Goal: Task Accomplishment & Management: Use online tool/utility

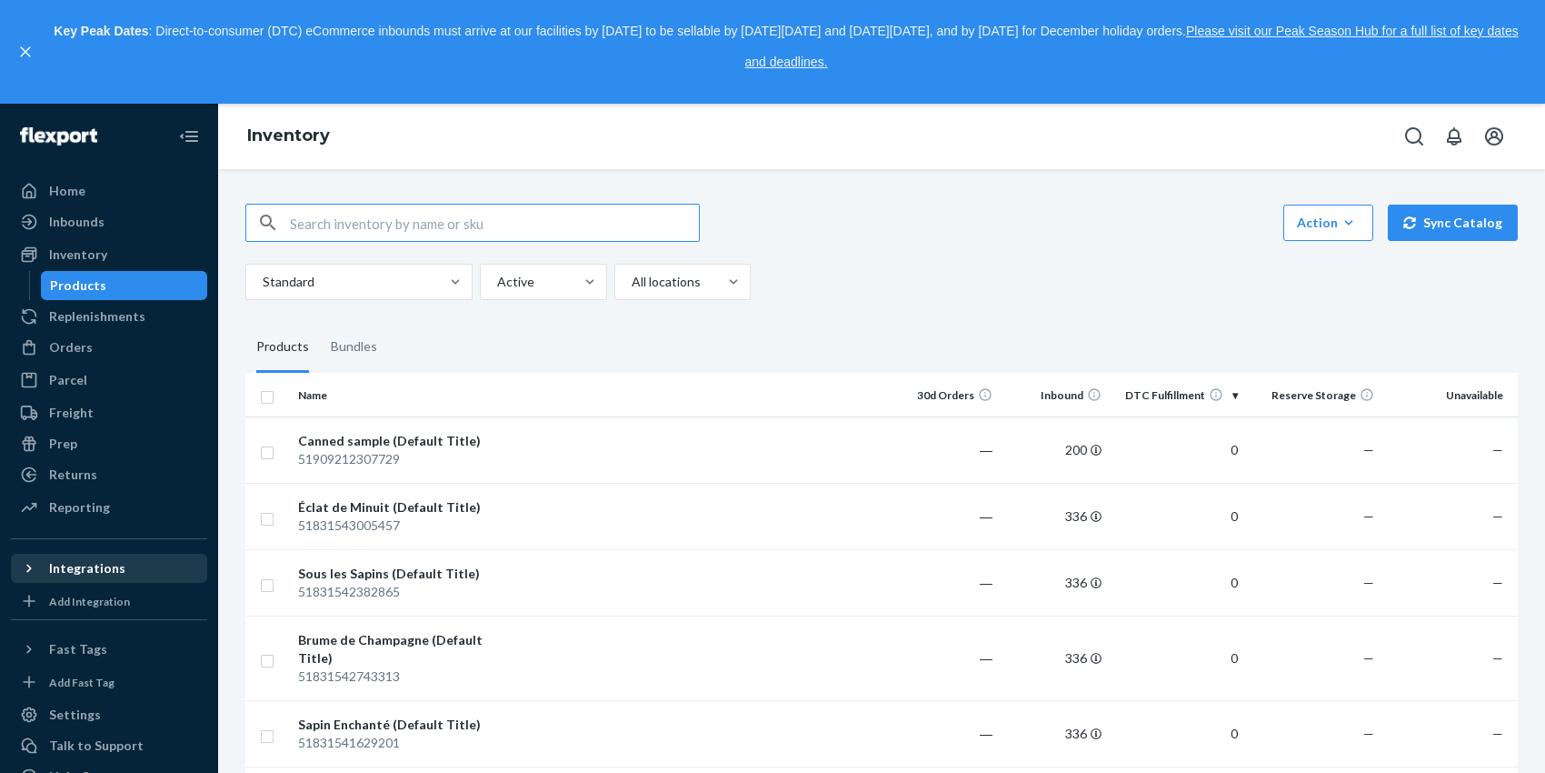
click at [96, 571] on div "Integrations" at bounding box center [87, 568] width 76 height 18
click at [69, 631] on div "Add Integration" at bounding box center [89, 631] width 81 height 15
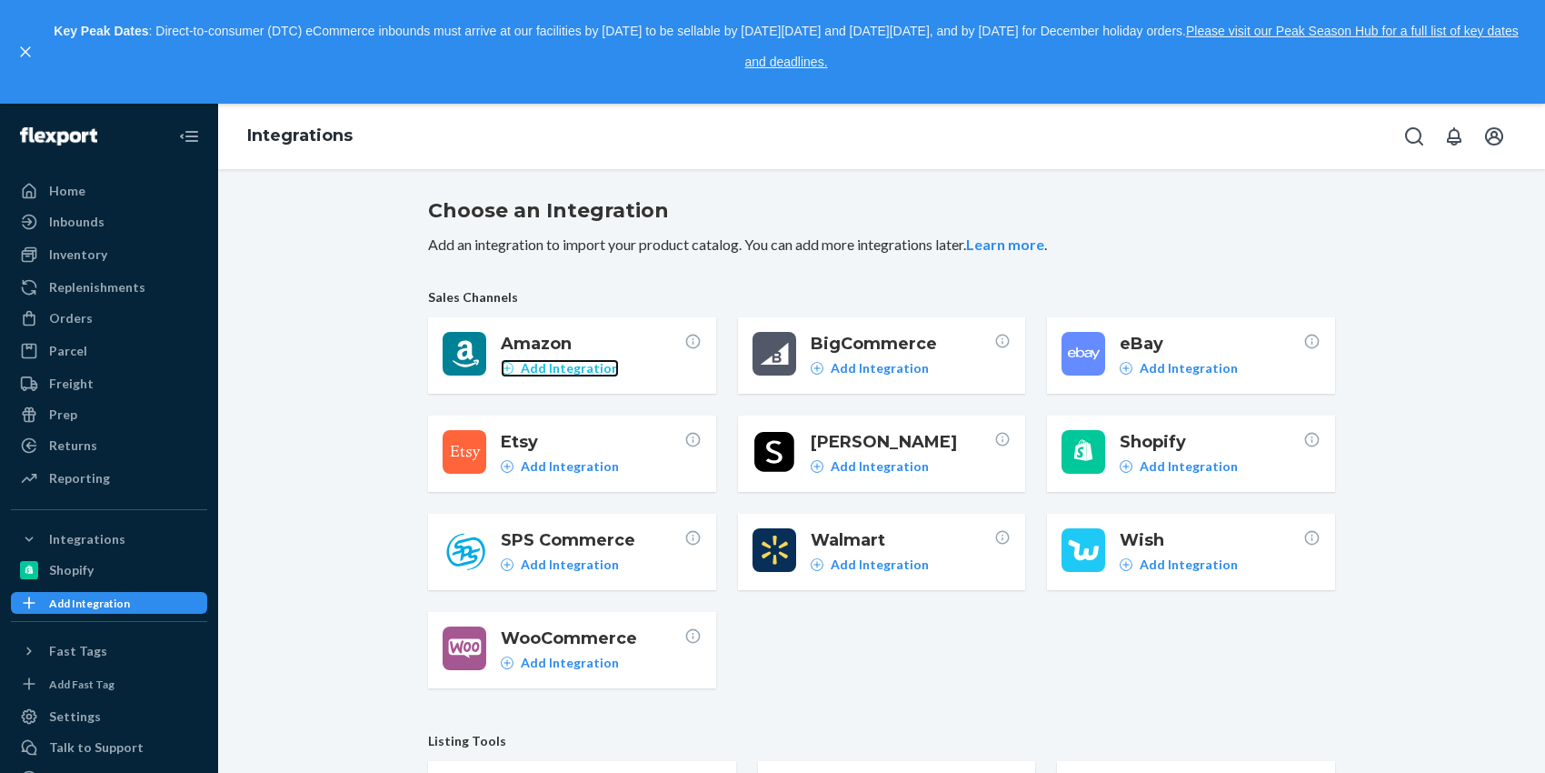
click at [600, 370] on p "Add Integration" at bounding box center [570, 368] width 98 height 18
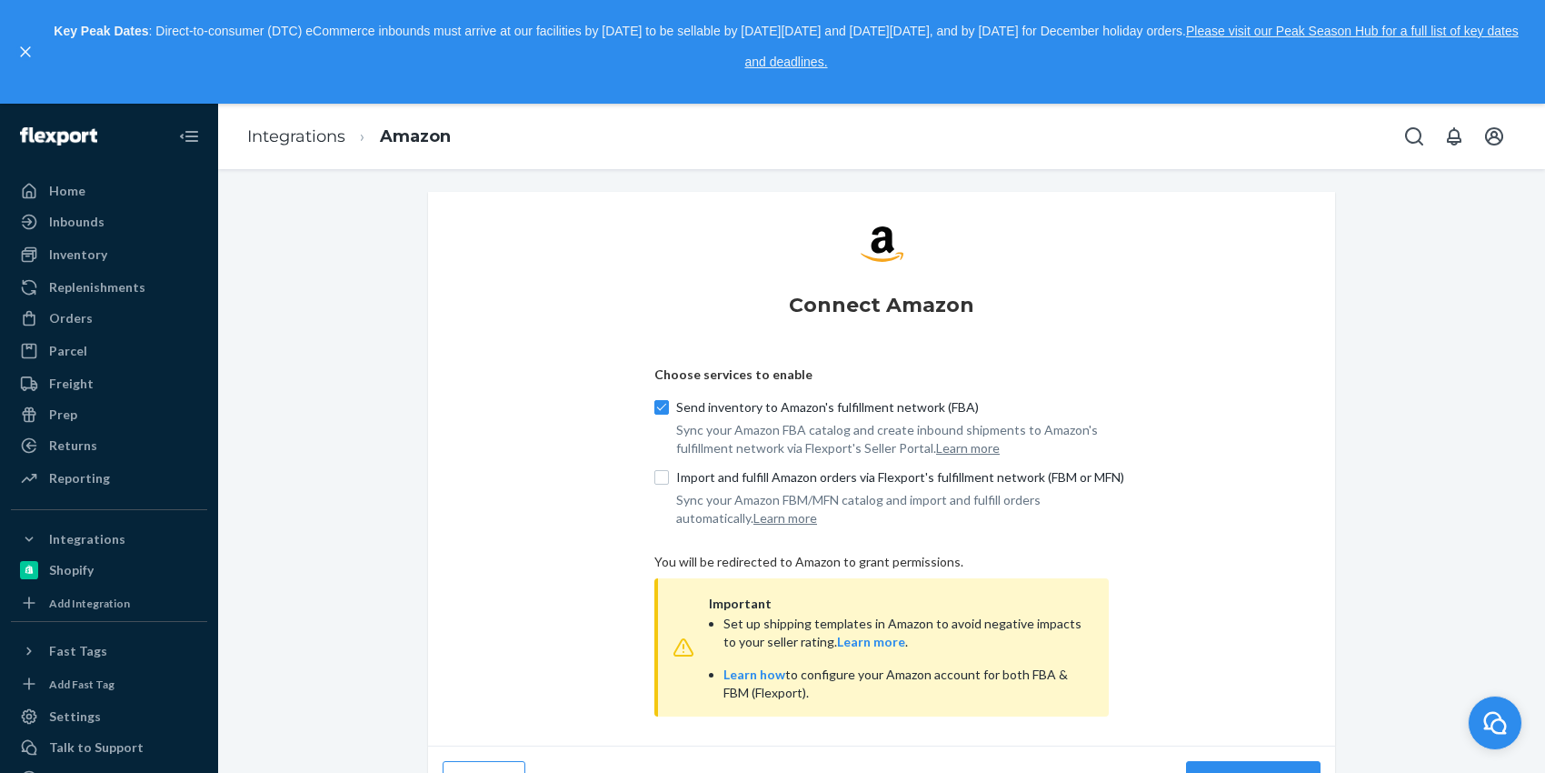
scroll to position [39, 0]
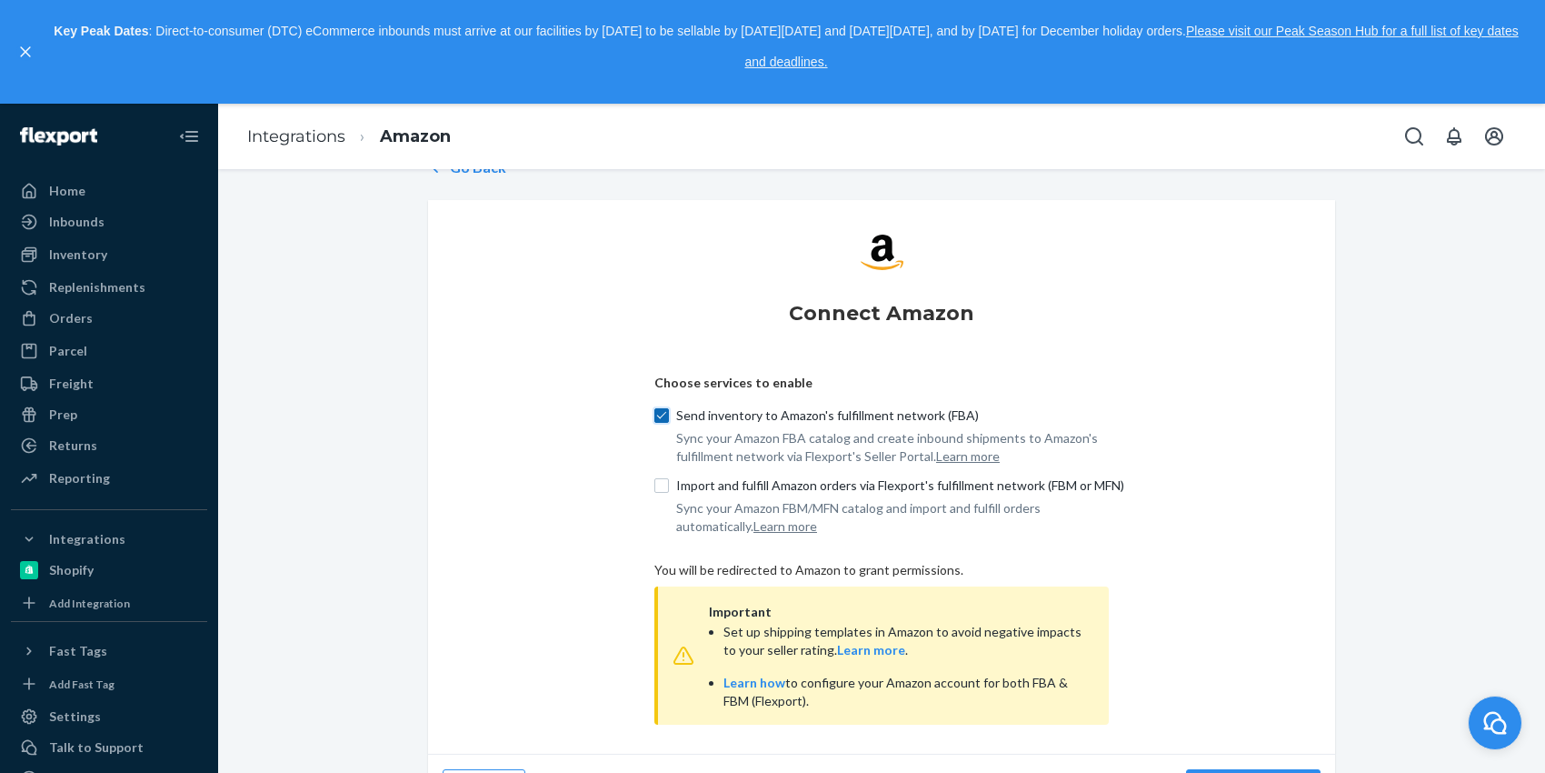
click at [659, 408] on input "Send inventory to Amazon's fulfillment network (FBA)" at bounding box center [661, 415] width 15 height 15
checkbox input "false"
click at [663, 481] on input "Import and fulfill Amazon orders via Flexport's fulfillment network (FBM or MFN)" at bounding box center [661, 485] width 15 height 15
checkbox input "true"
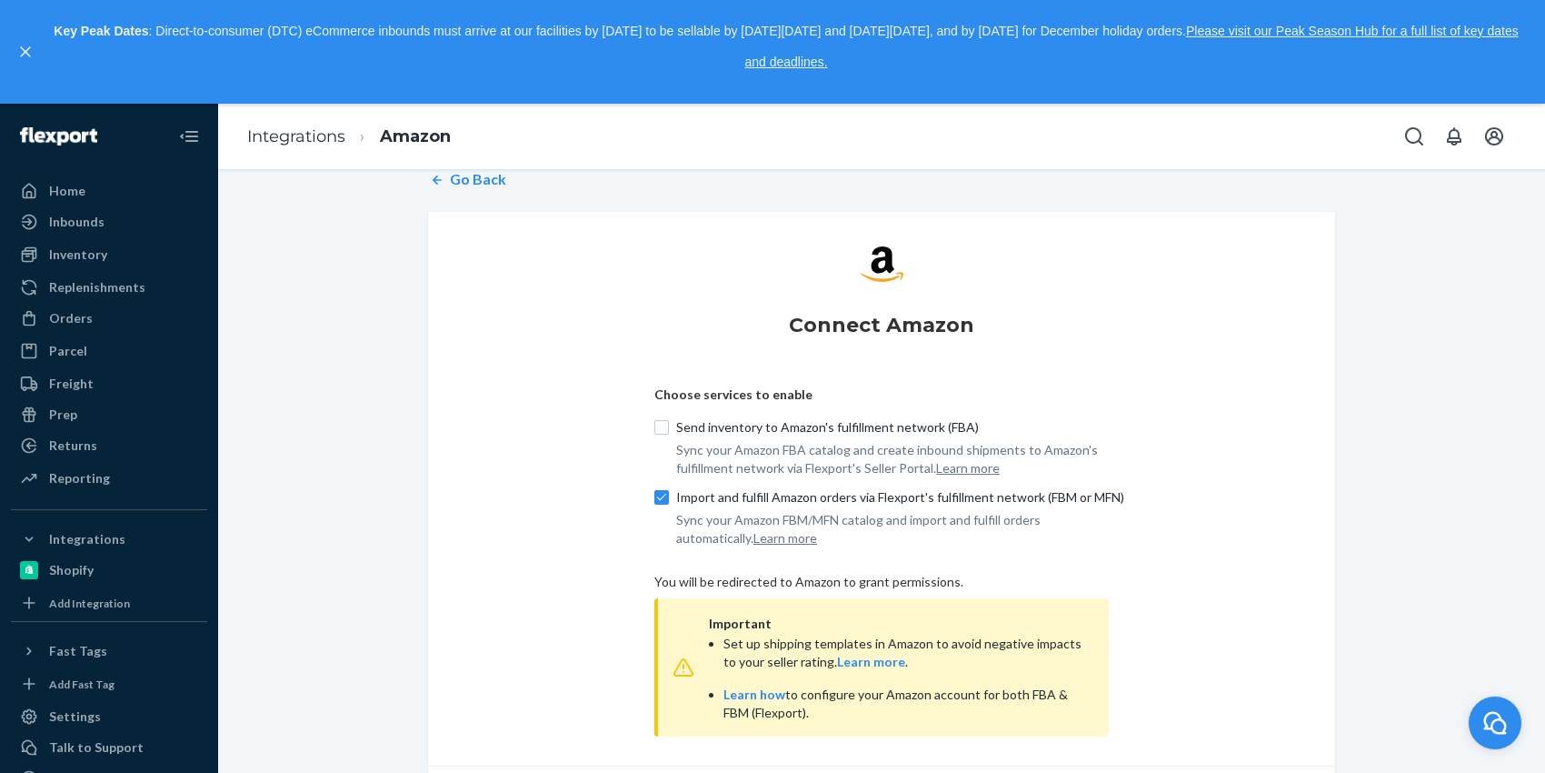
scroll to position [97, 0]
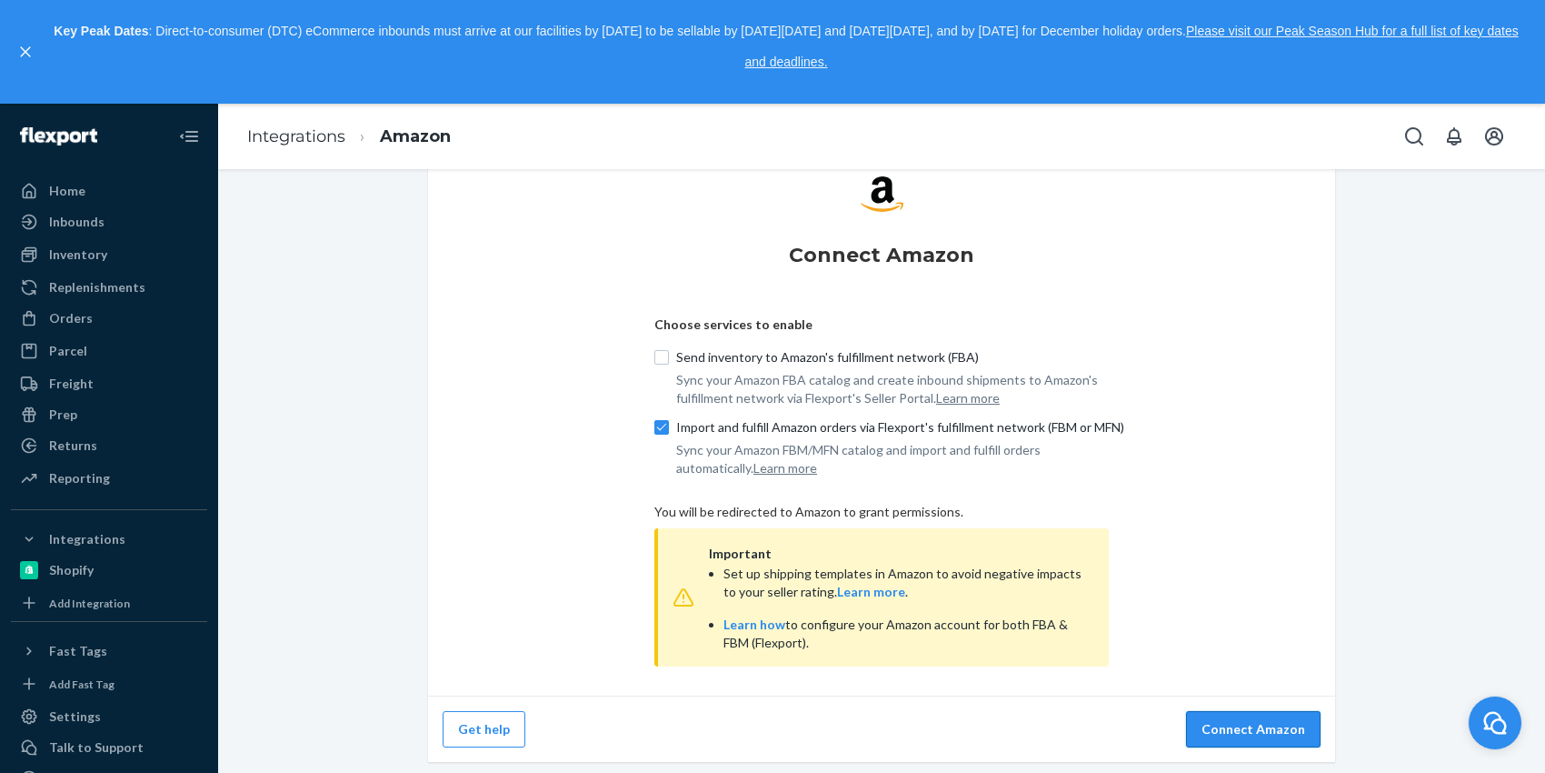
click at [1289, 743] on button "Connect Amazon" at bounding box center [1253, 729] width 135 height 36
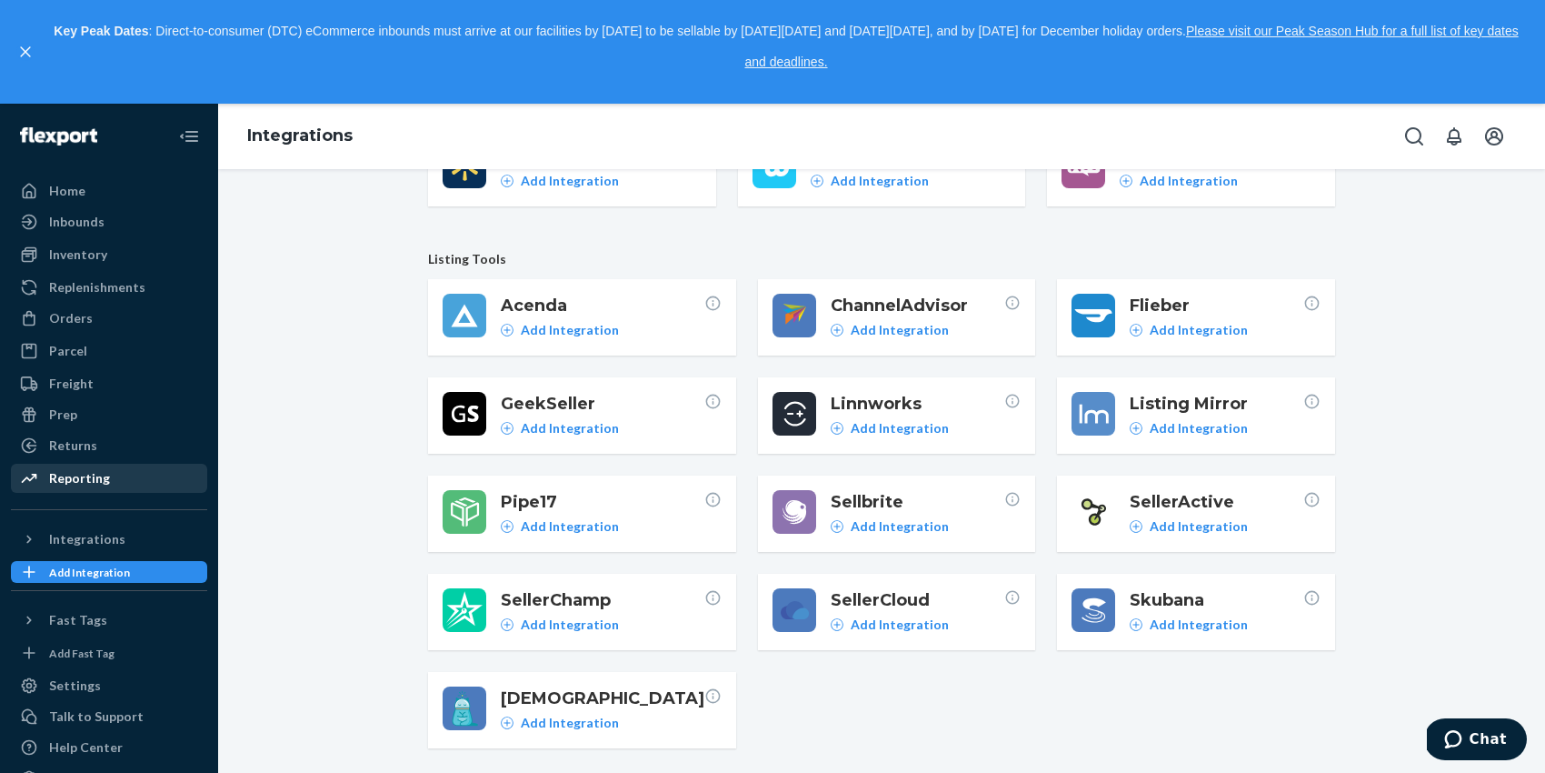
scroll to position [10, 0]
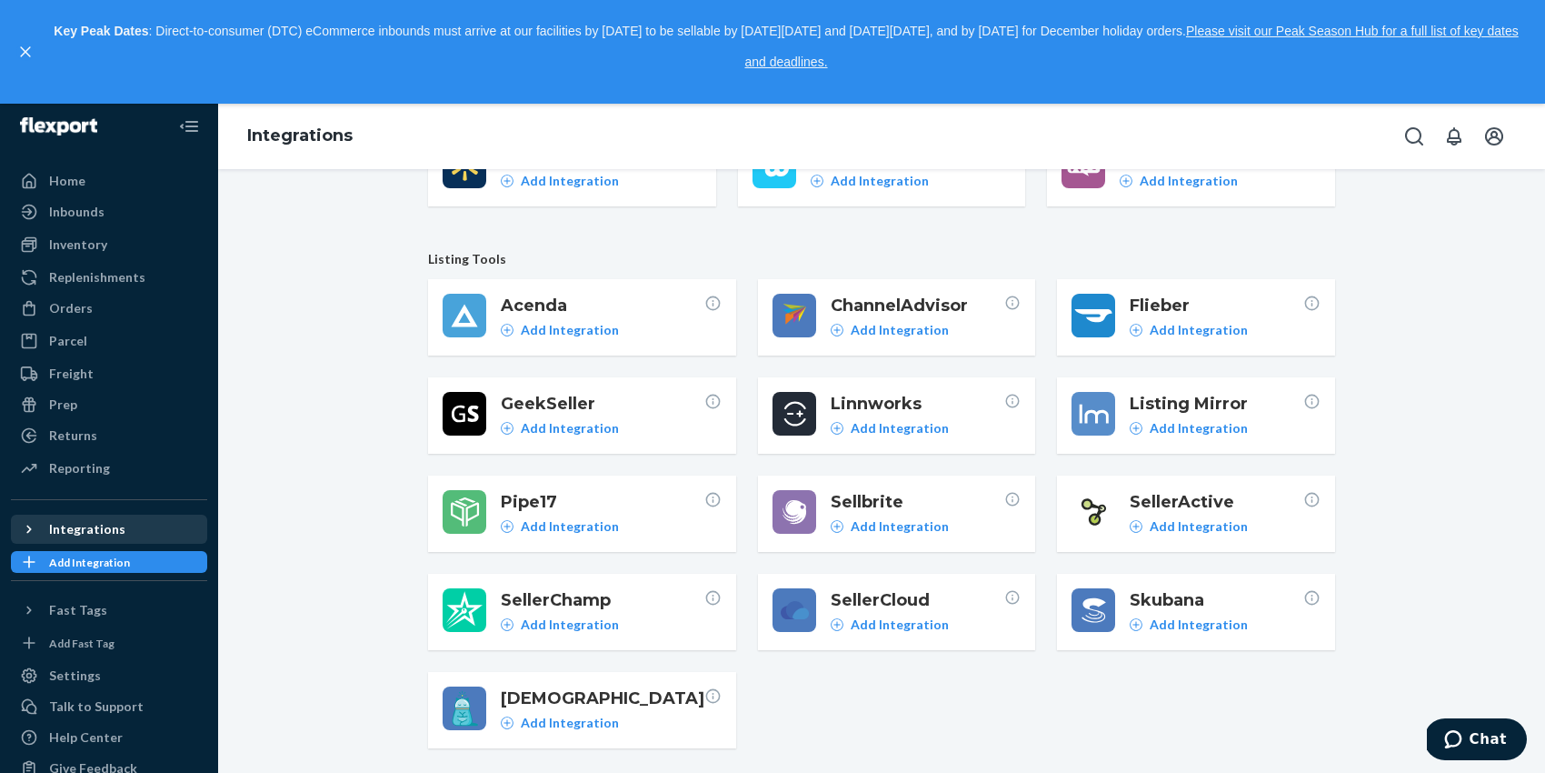
click at [34, 523] on icon at bounding box center [29, 529] width 18 height 18
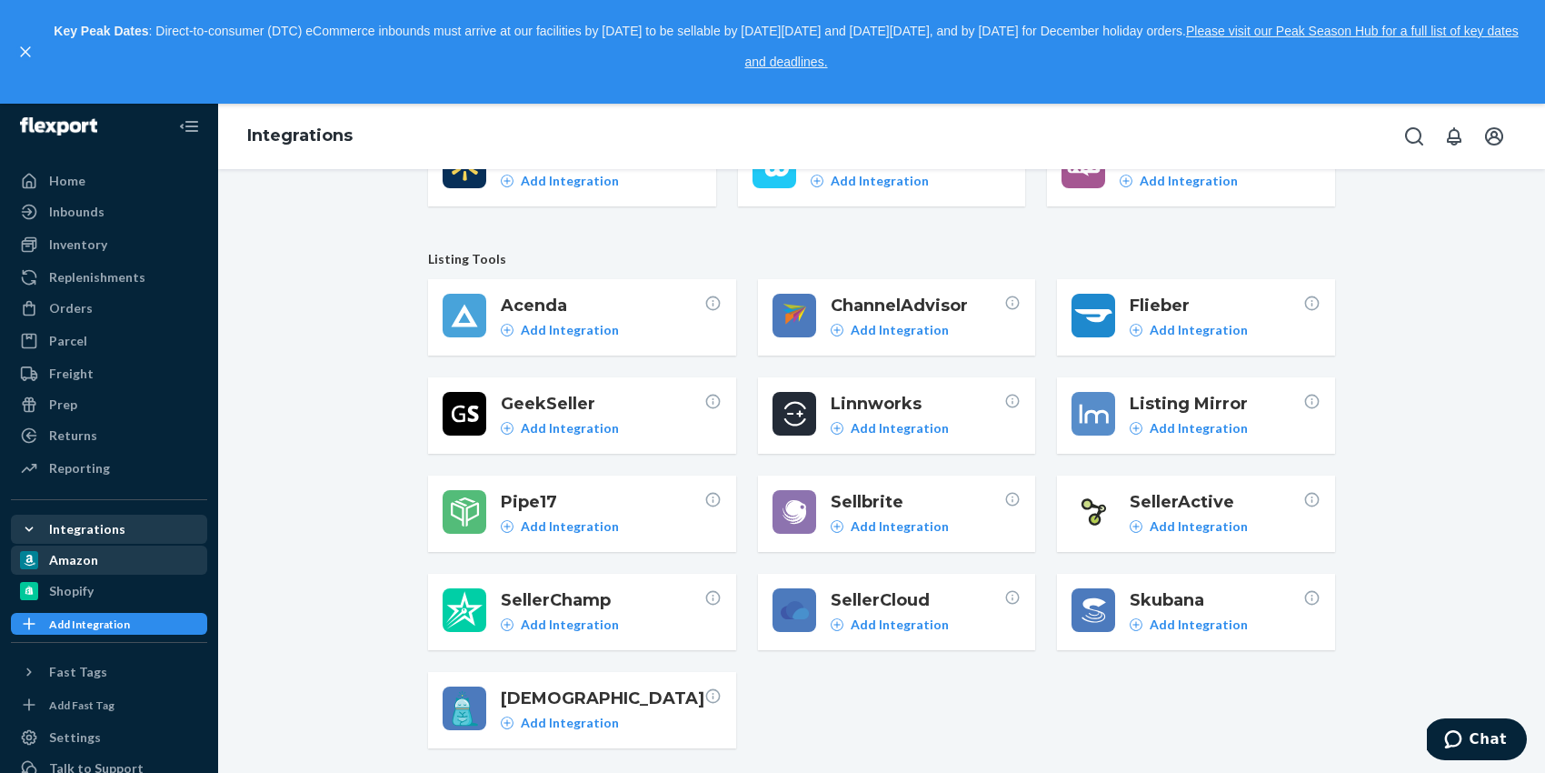
click at [108, 565] on div "Amazon" at bounding box center [109, 559] width 193 height 25
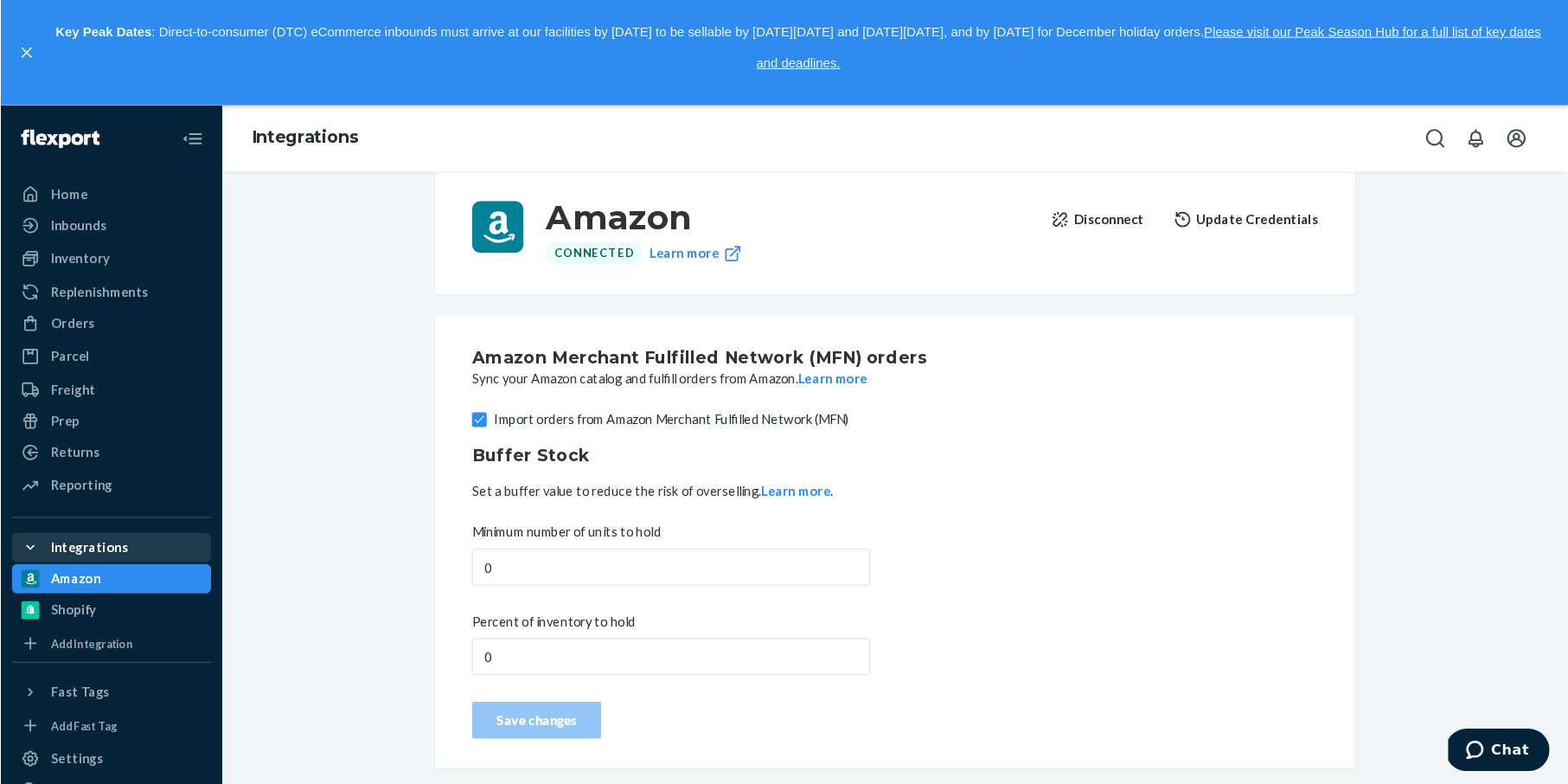
scroll to position [248, 0]
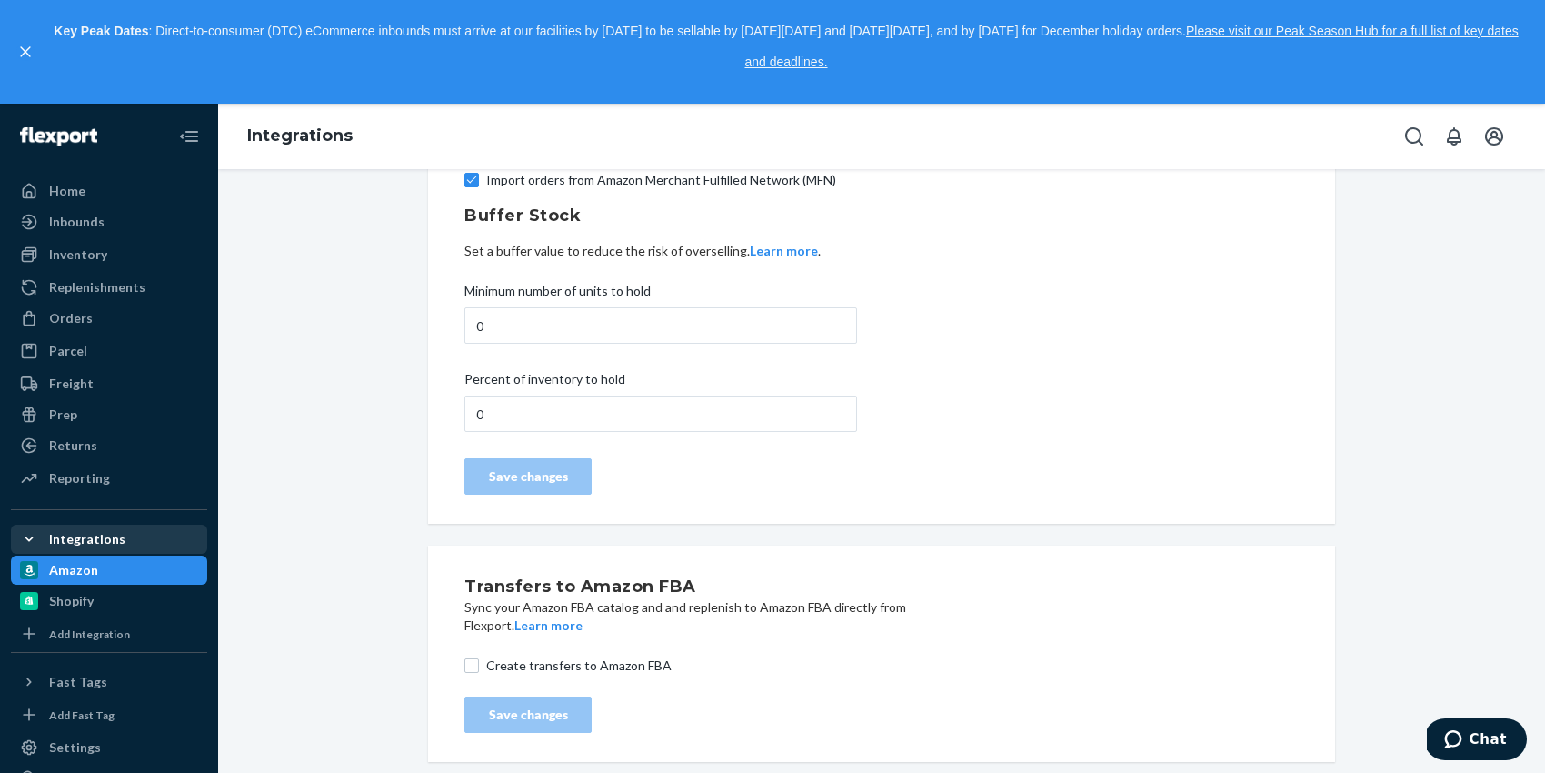
click at [368, 346] on div "Amazon Connected Learn more Disconnect Update Credentials Amazon Merchant Fulfi…" at bounding box center [882, 349] width 1300 height 848
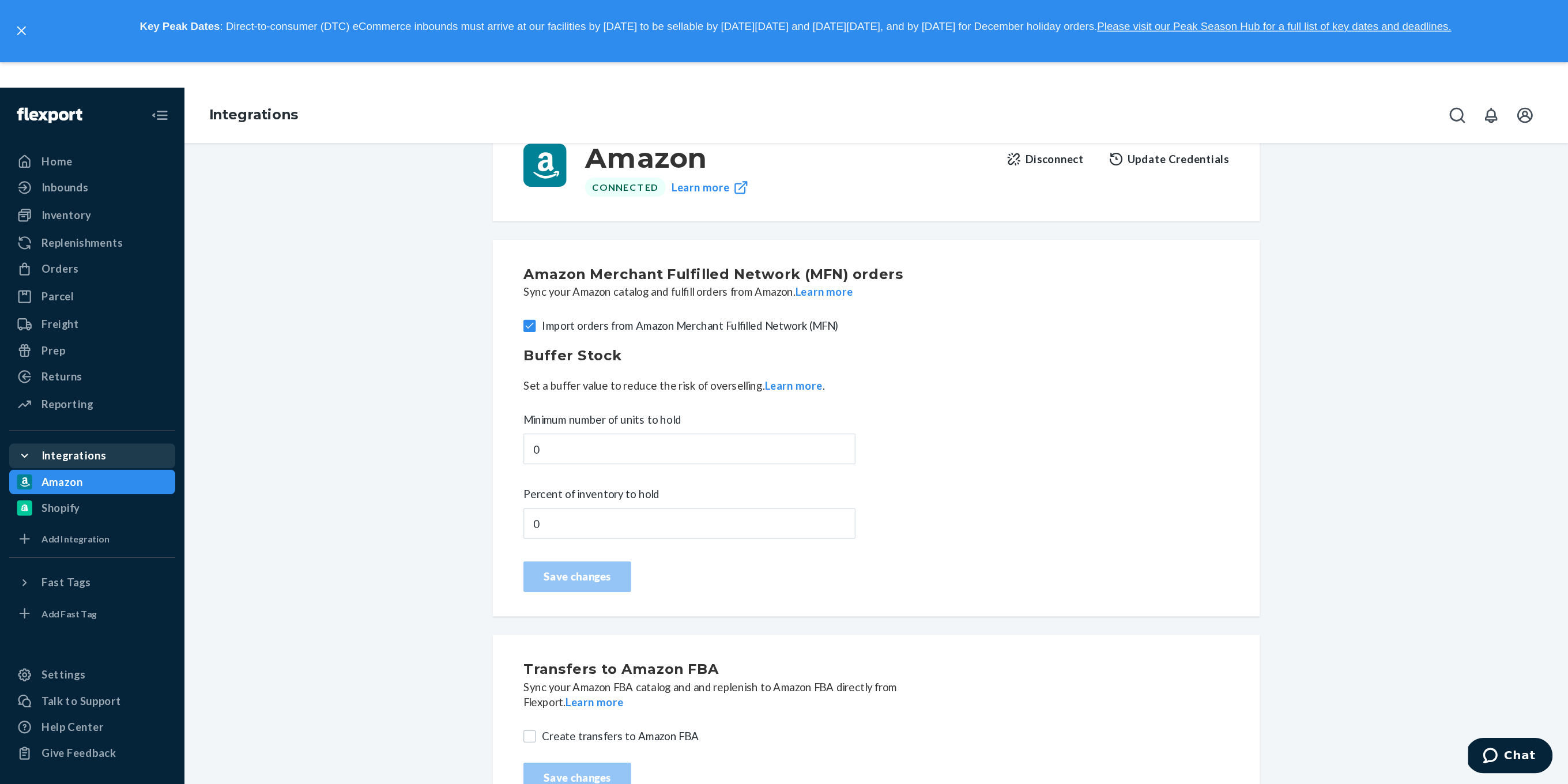
scroll to position [0, 0]
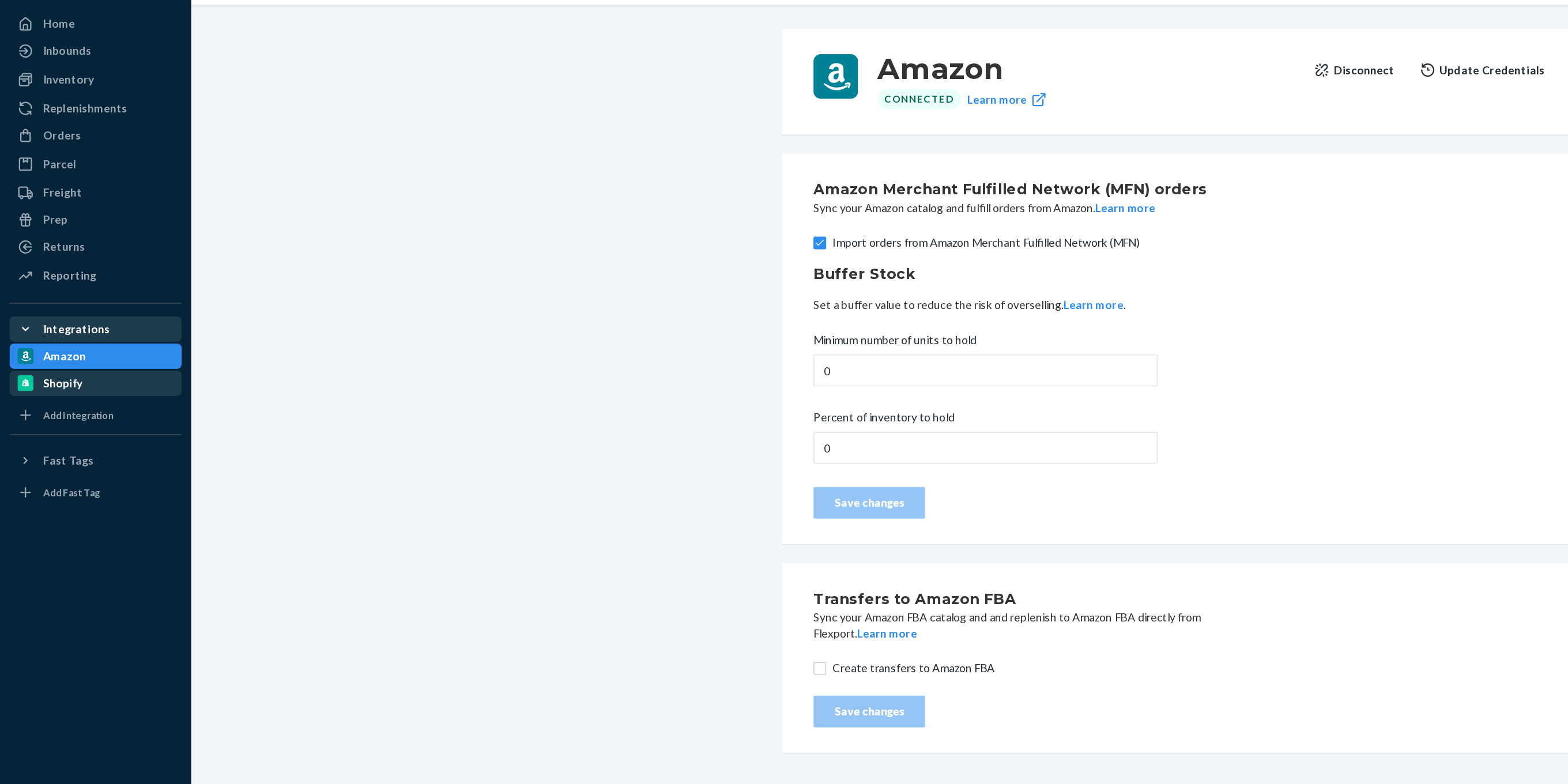
click at [60, 386] on div "Shopify" at bounding box center [69, 381] width 122 height 16
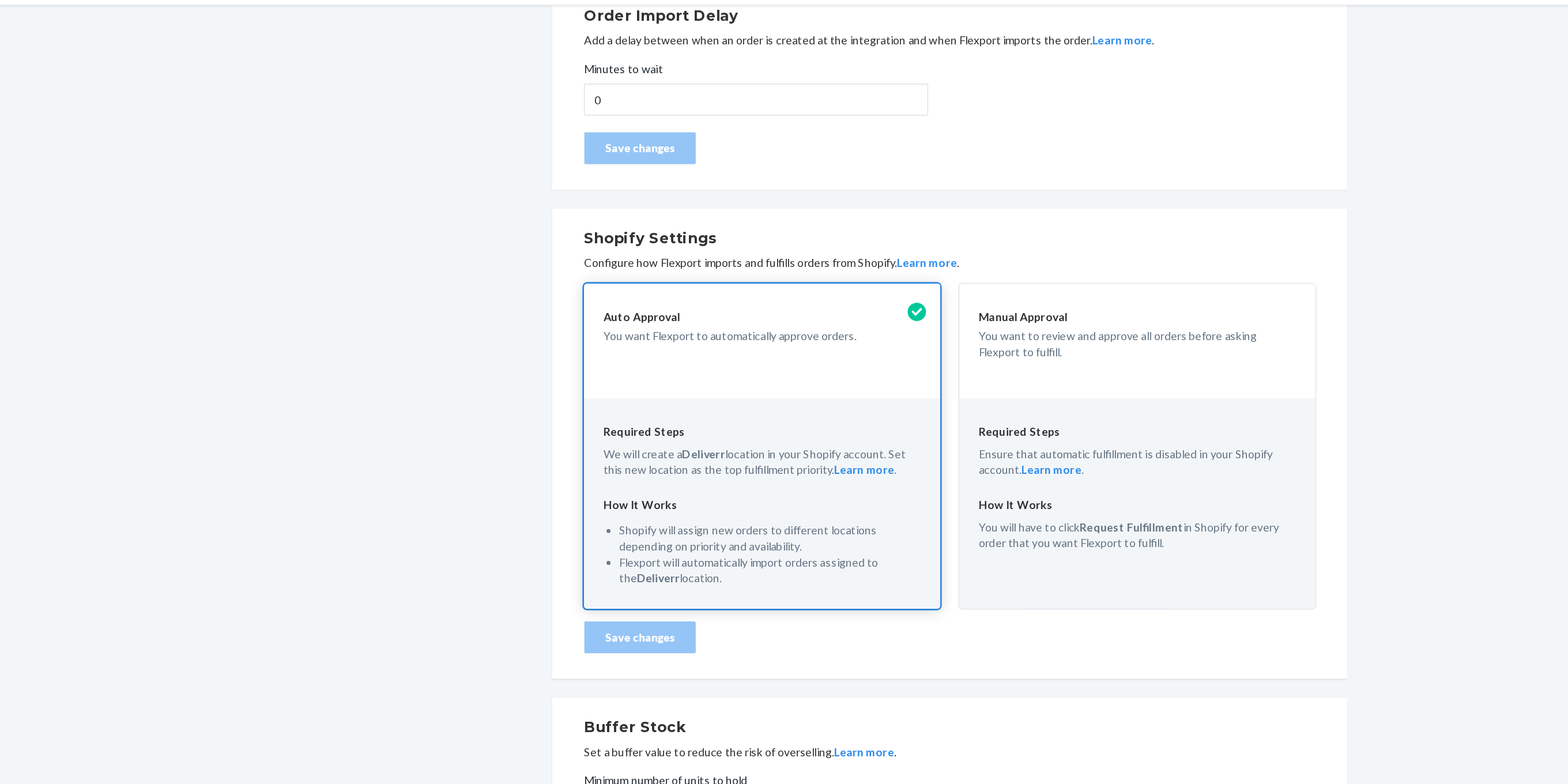
scroll to position [152, 0]
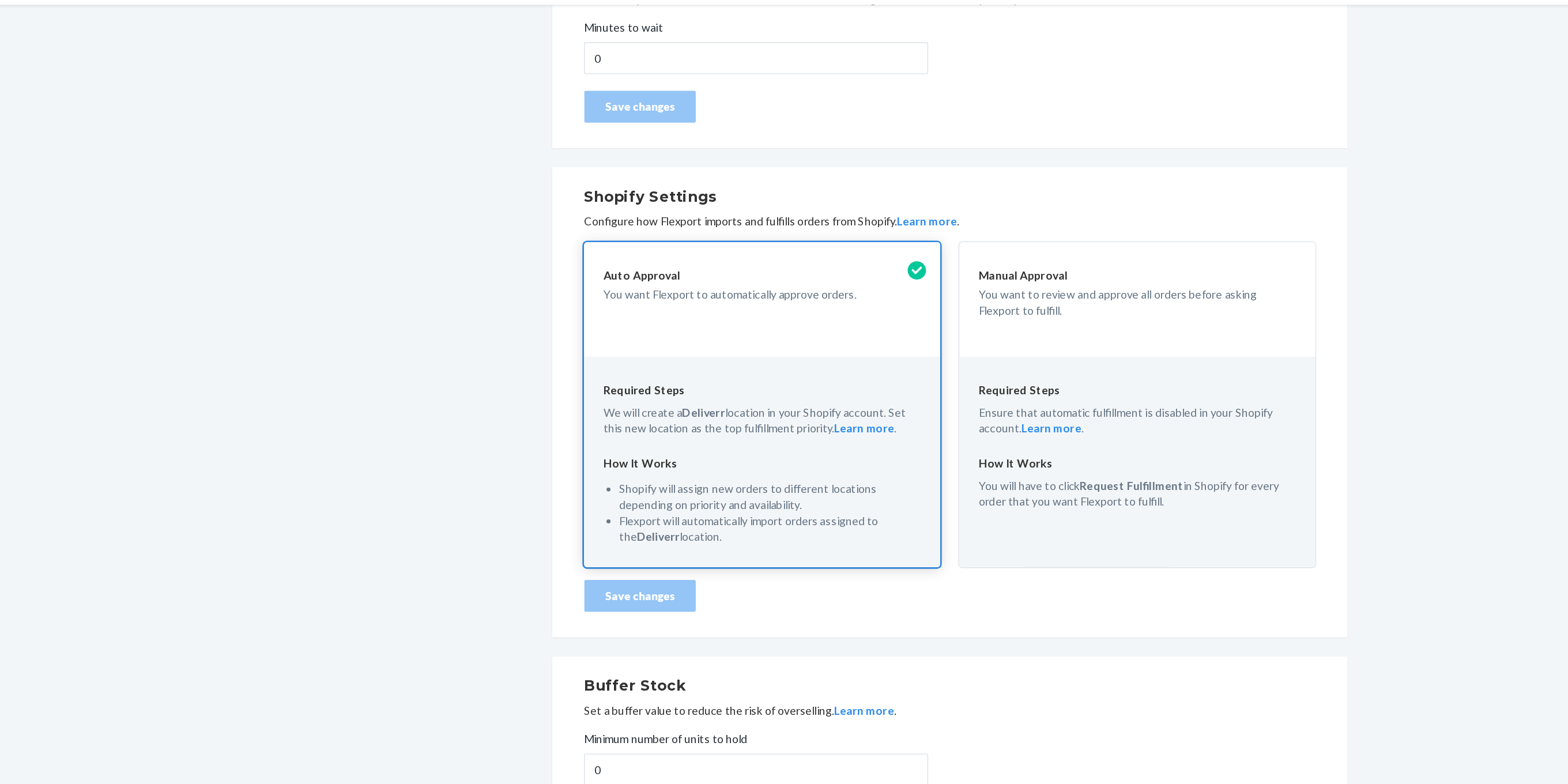
click at [460, 408] on div "Shopify Connected Learn more Disconnect Update Credentials Order Import Delay A…" at bounding box center [853, 375] width 1412 height 818
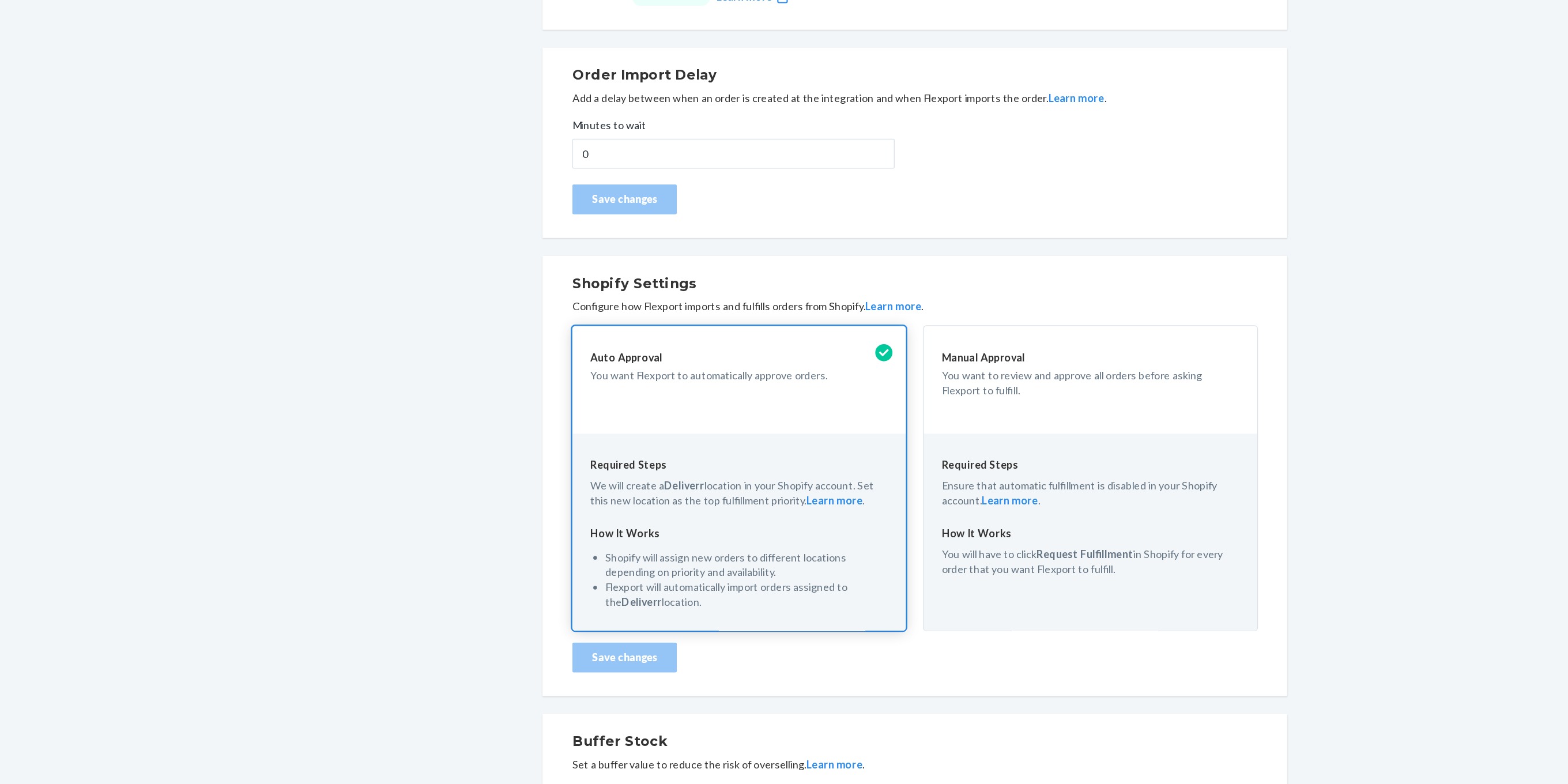
scroll to position [0, 0]
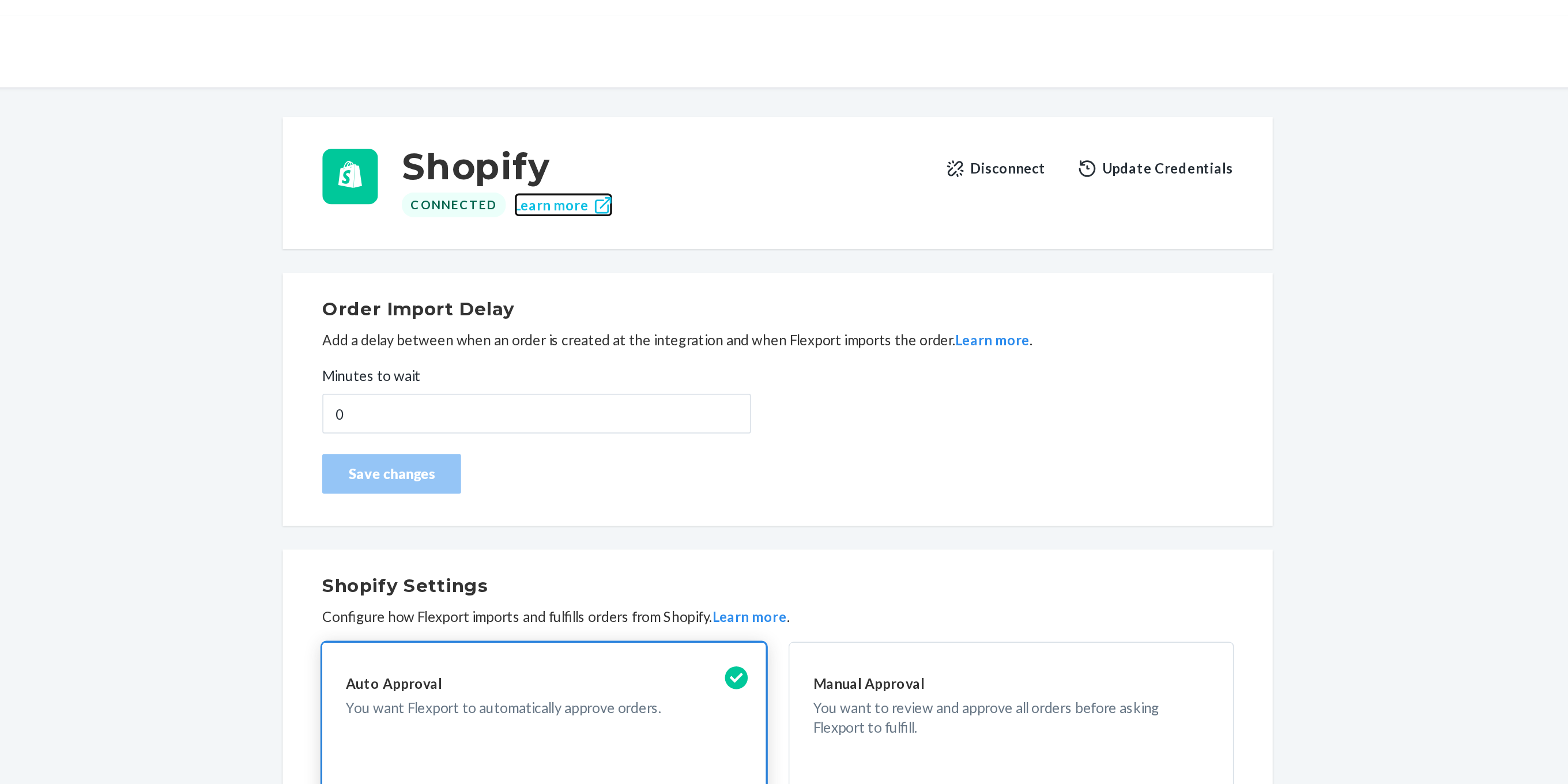
click at [723, 175] on link "Learn more" at bounding box center [729, 175] width 58 height 15
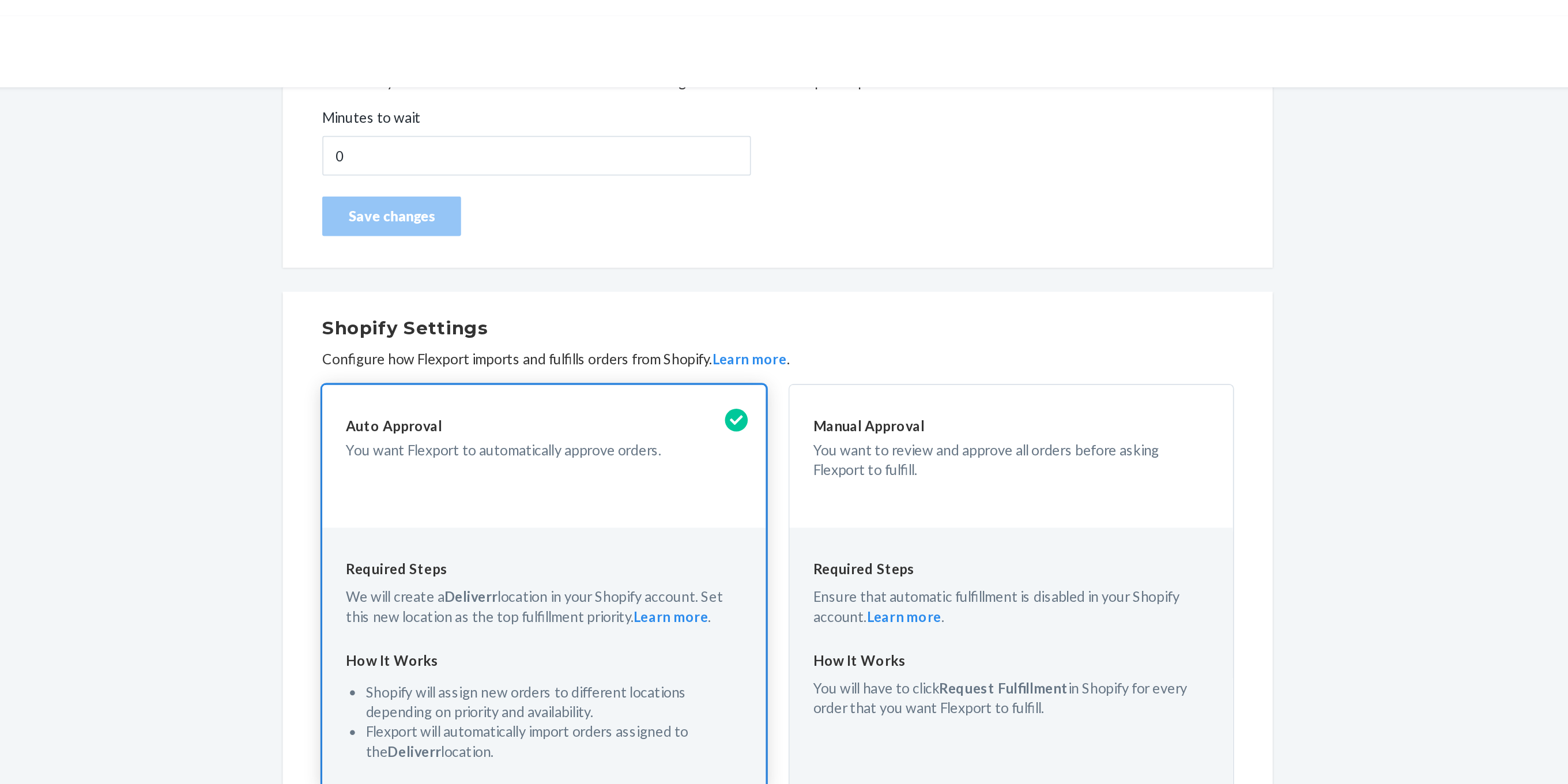
scroll to position [152, 0]
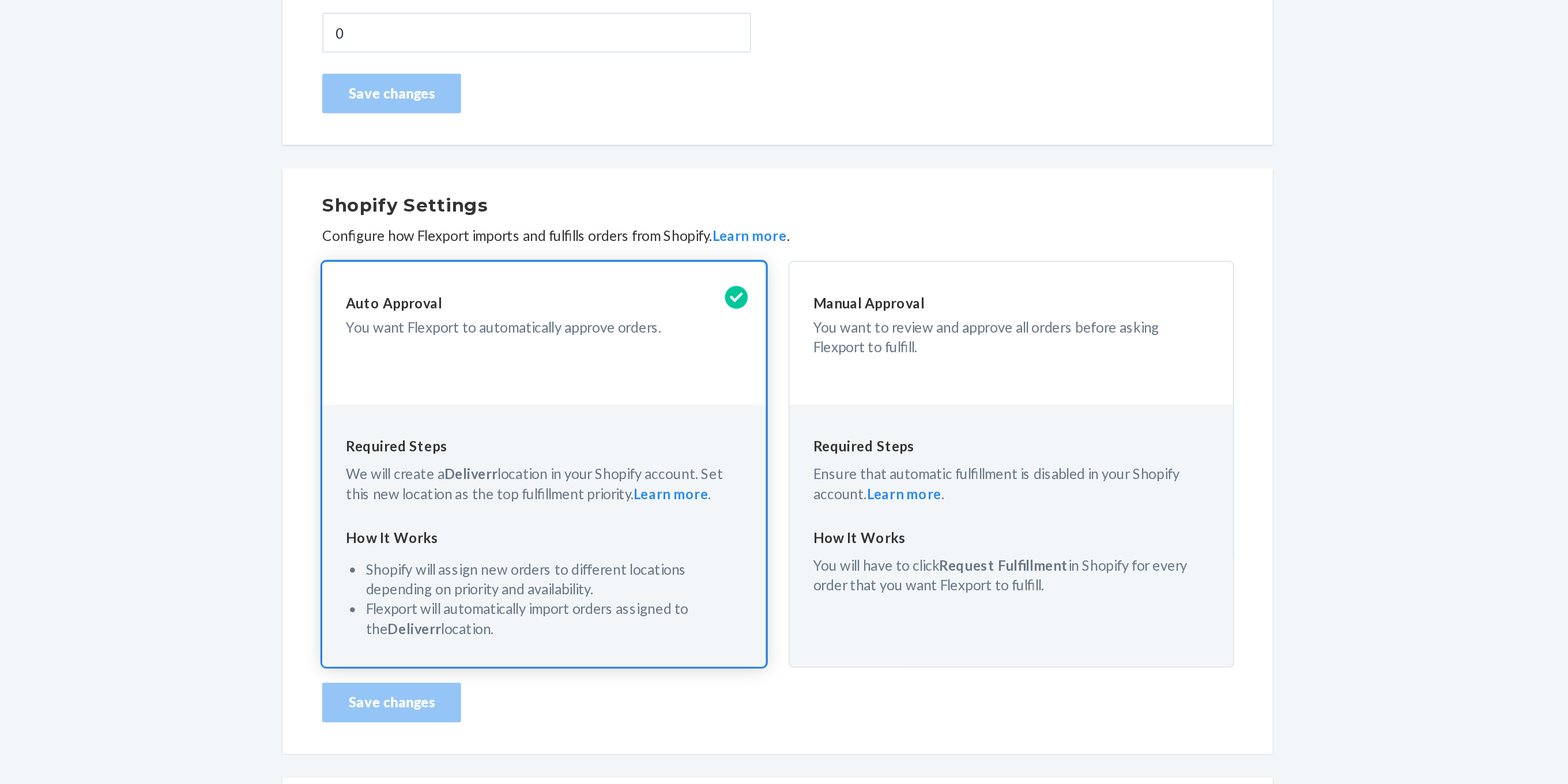
click at [789, 412] on button "Learn more" at bounding box center [791, 414] width 43 height 11
click at [790, 417] on button "Learn more" at bounding box center [791, 414] width 43 height 11
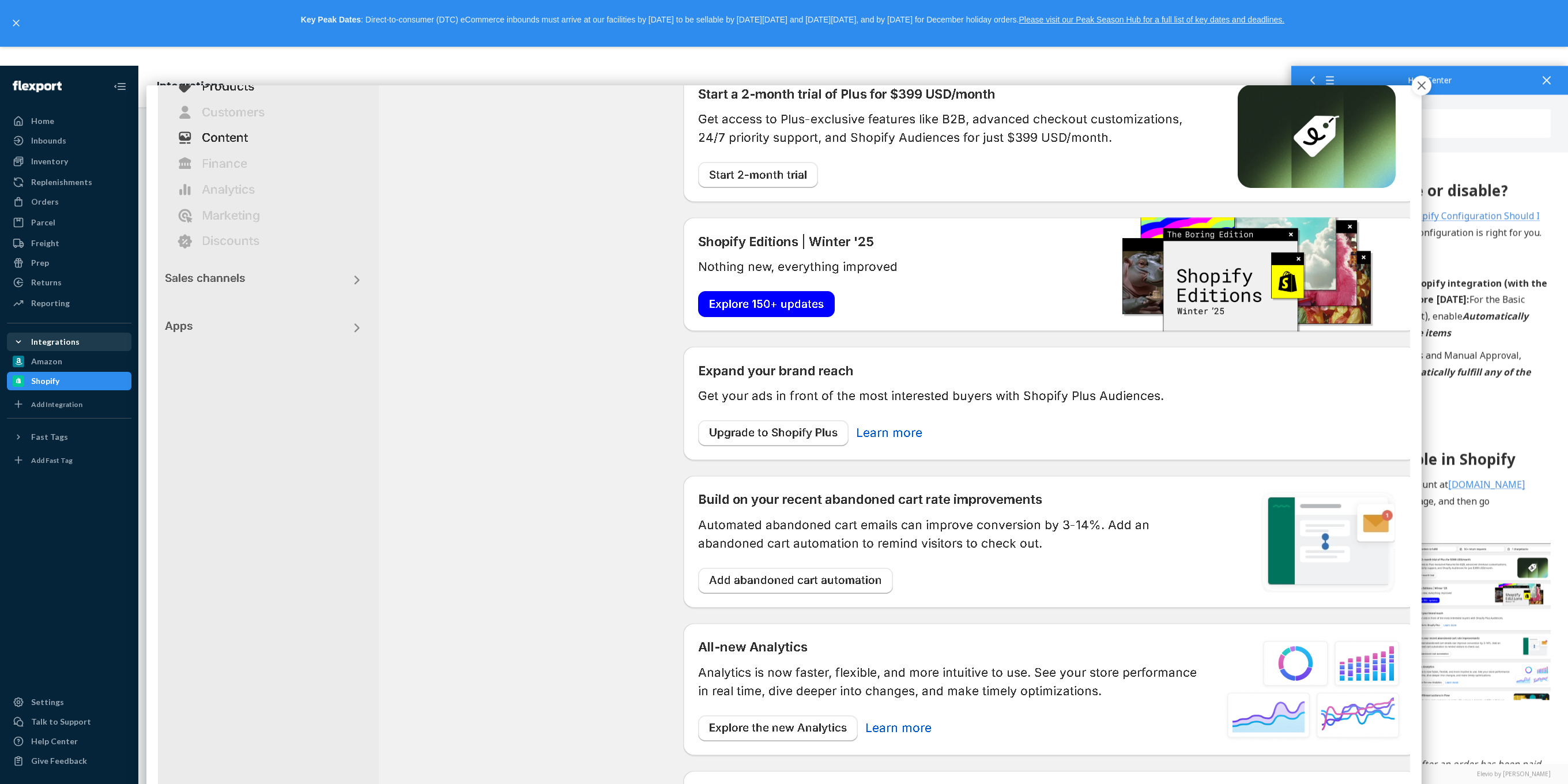
scroll to position [199, 0]
click at [979, 490] on div "Before You Begin Complete the steps below only after your products are received…" at bounding box center [1429, 654] width 242 height 1248
click at [979, 433] on div "Before You Begin Complete the steps below only after your products are received…" at bounding box center [1429, 654] width 242 height 1248
click at [751, 428] on img at bounding box center [784, 414] width 1252 height 809
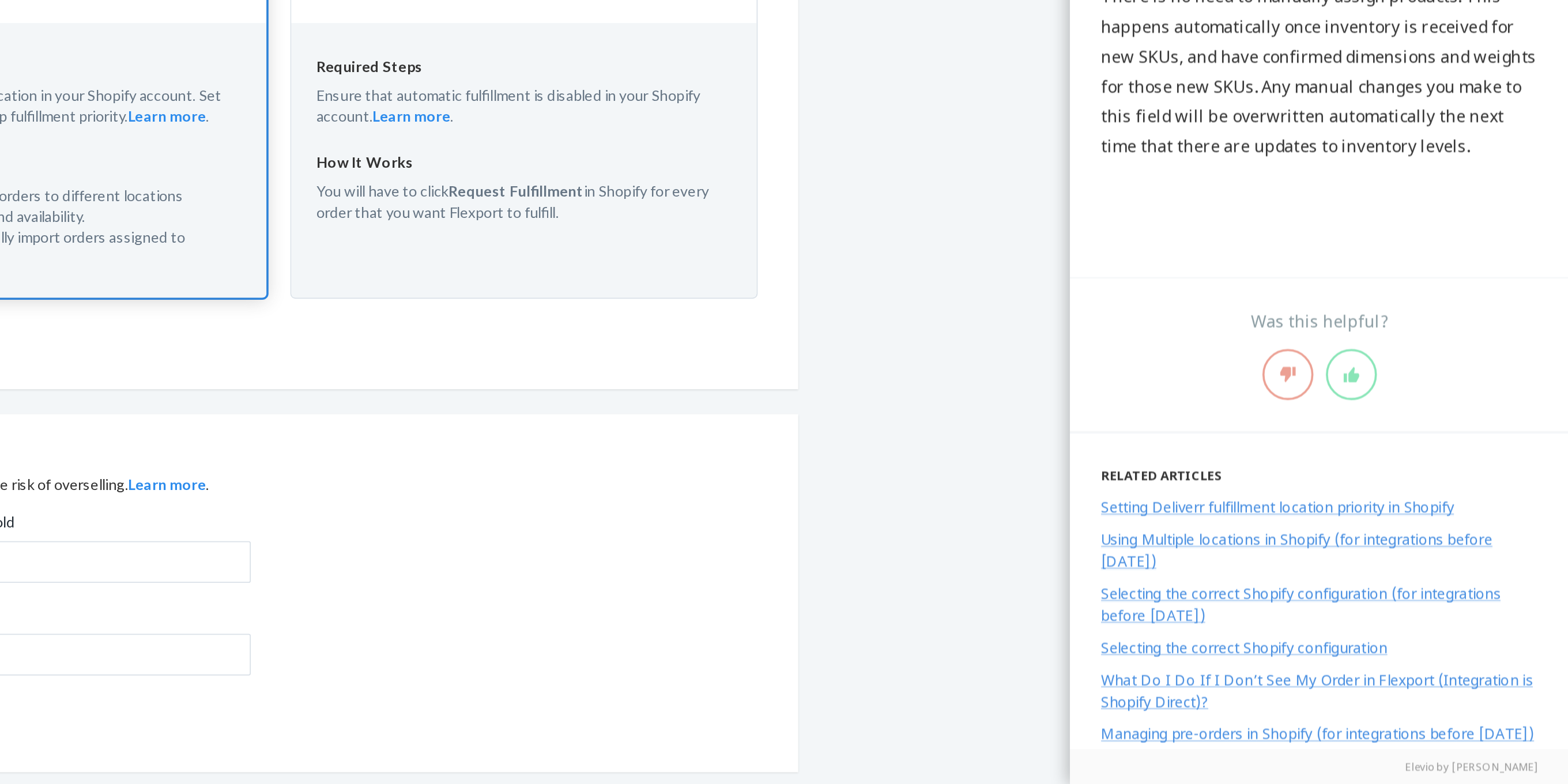
scroll to position [0, 0]
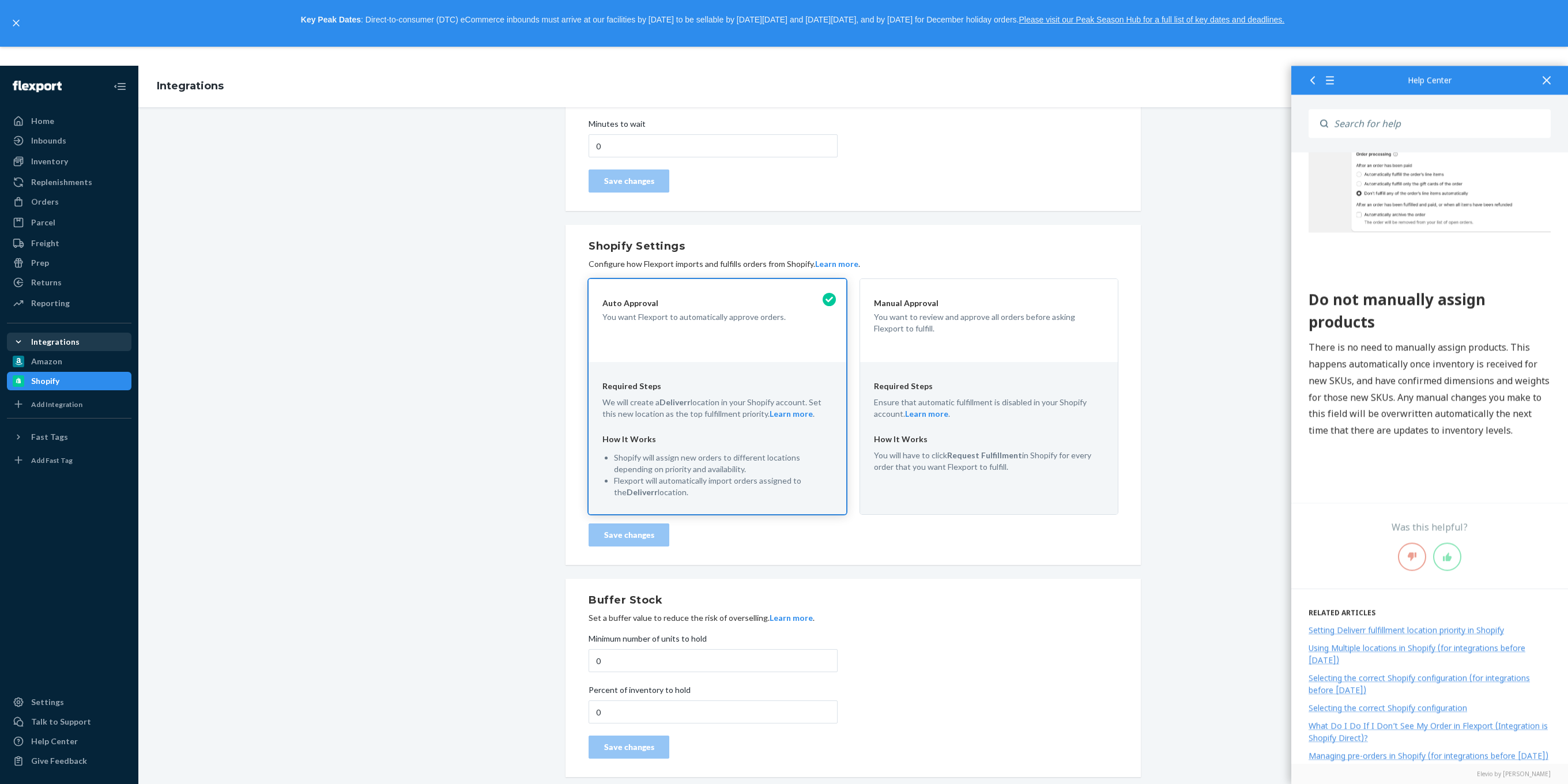
click at [979, 334] on div "Shopify Connected Learn more Disconnect Update Credentials Order Import Delay A…" at bounding box center [853, 375] width 1412 height 818
